Goal: Navigation & Orientation: Find specific page/section

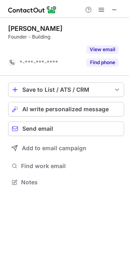
scroll to position [164, 129]
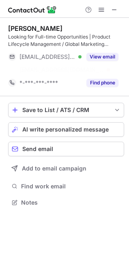
scroll to position [184, 129]
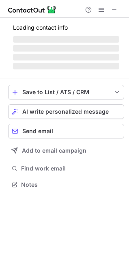
scroll to position [184, 129]
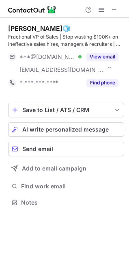
scroll to position [197, 129]
